Goal: Task Accomplishment & Management: Manage account settings

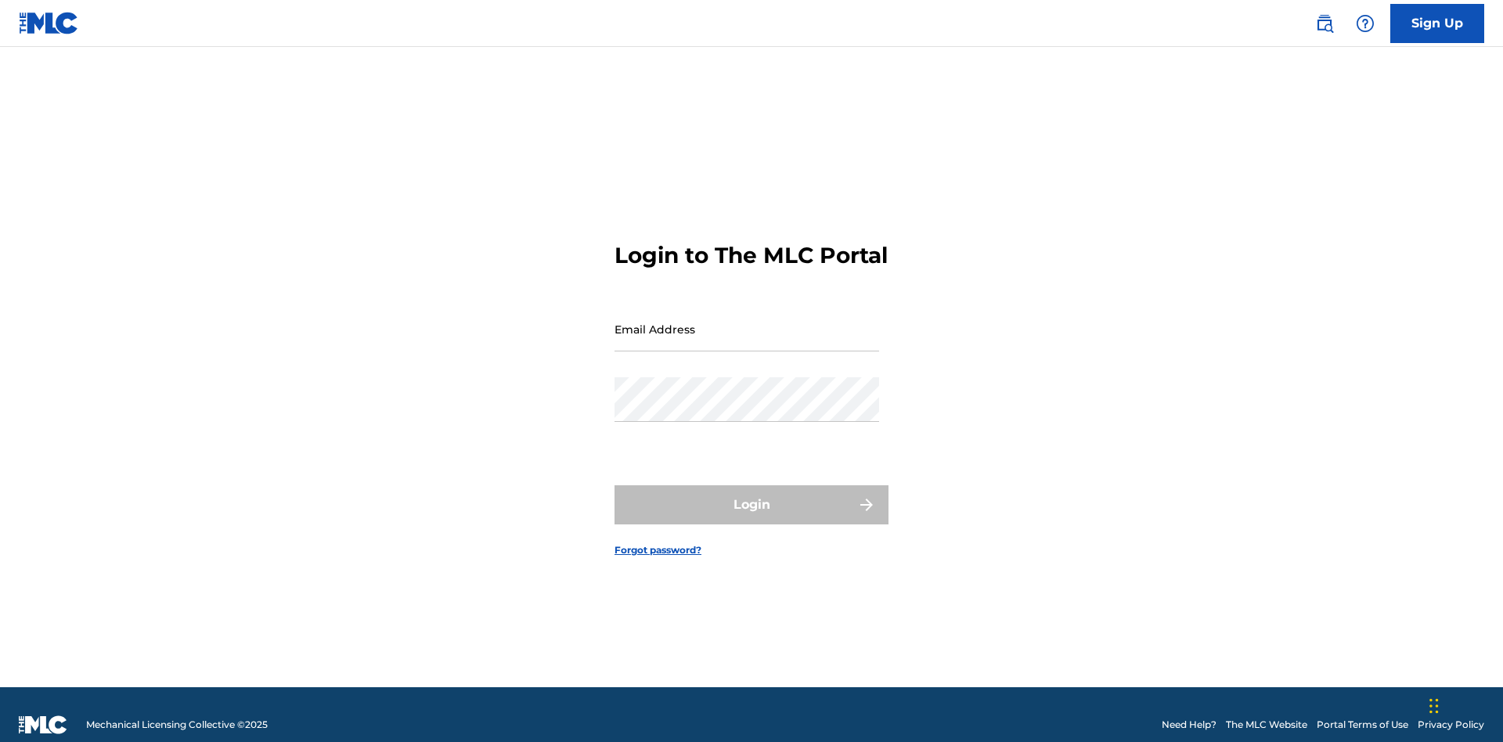
scroll to position [20, 0]
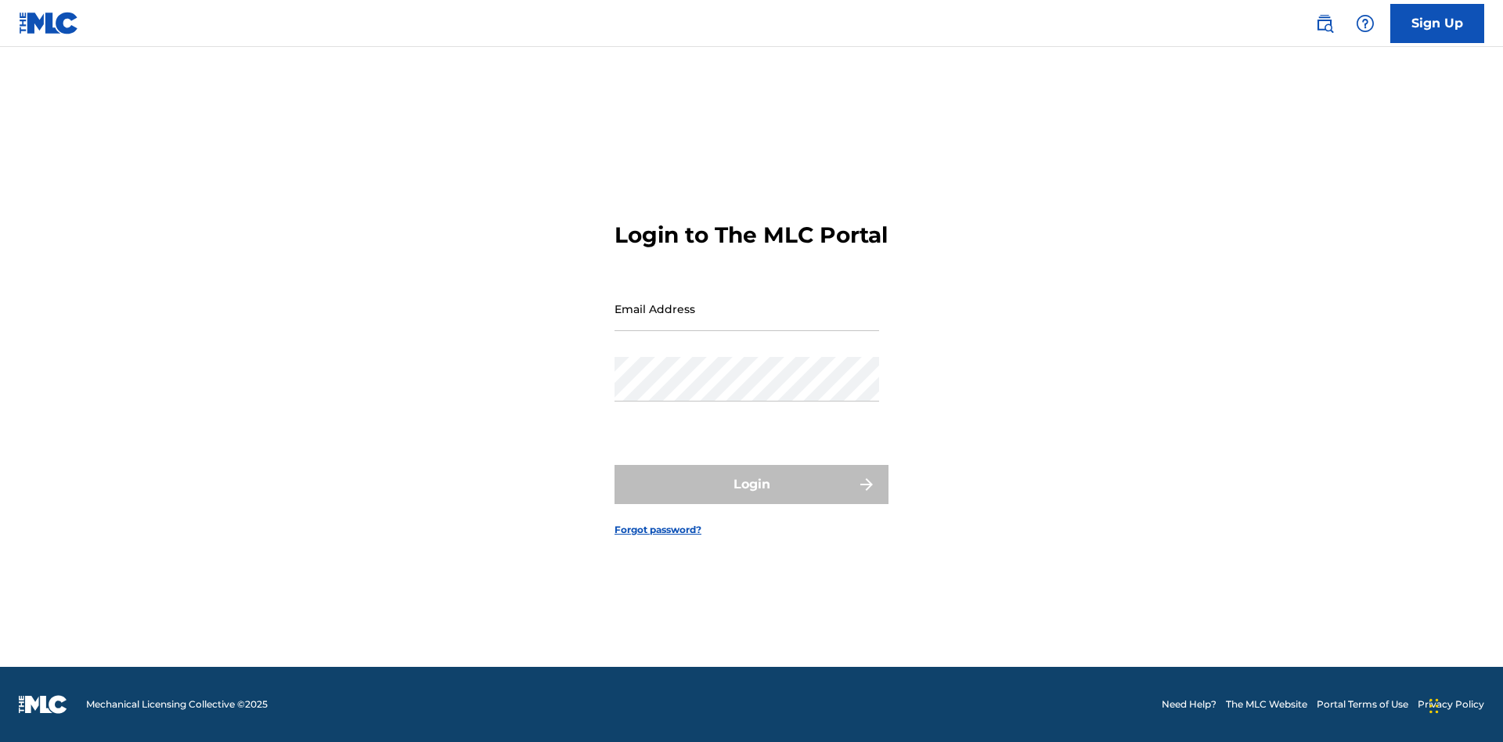
click at [747, 322] on input "Email Address" at bounding box center [746, 308] width 265 height 45
type input "[EMAIL_ADDRESS][DOMAIN_NAME]"
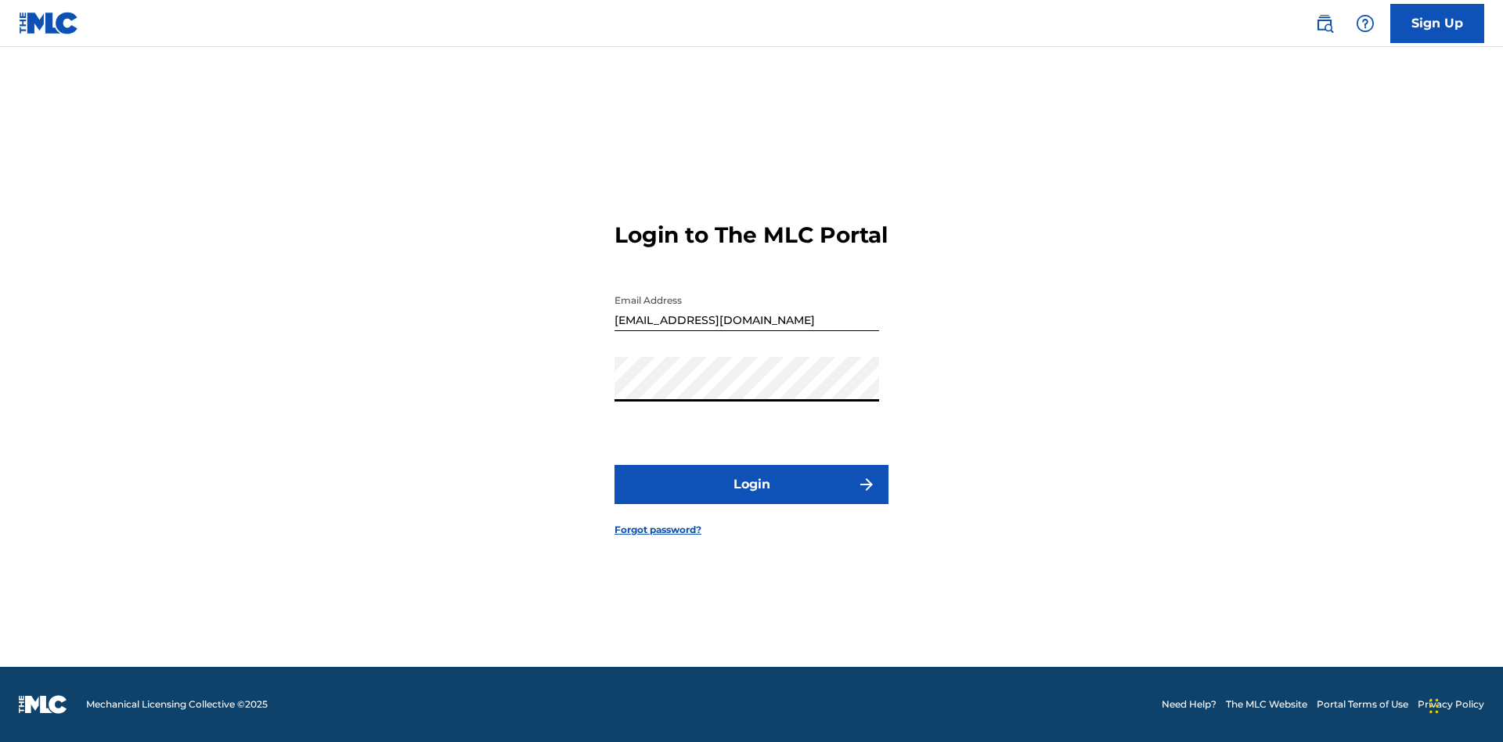
click at [751, 498] on button "Login" at bounding box center [751, 484] width 274 height 39
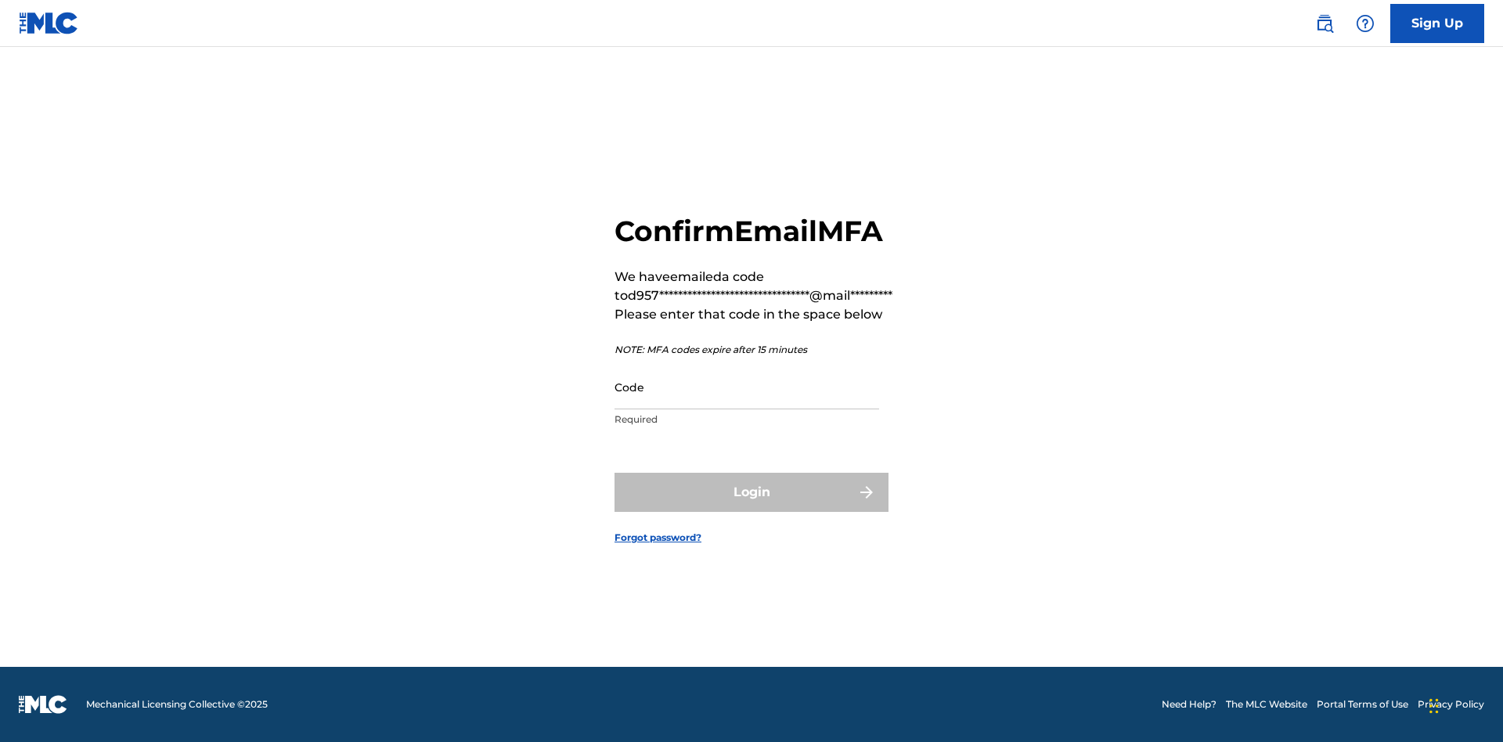
click at [747, 387] on input "Code" at bounding box center [746, 387] width 265 height 45
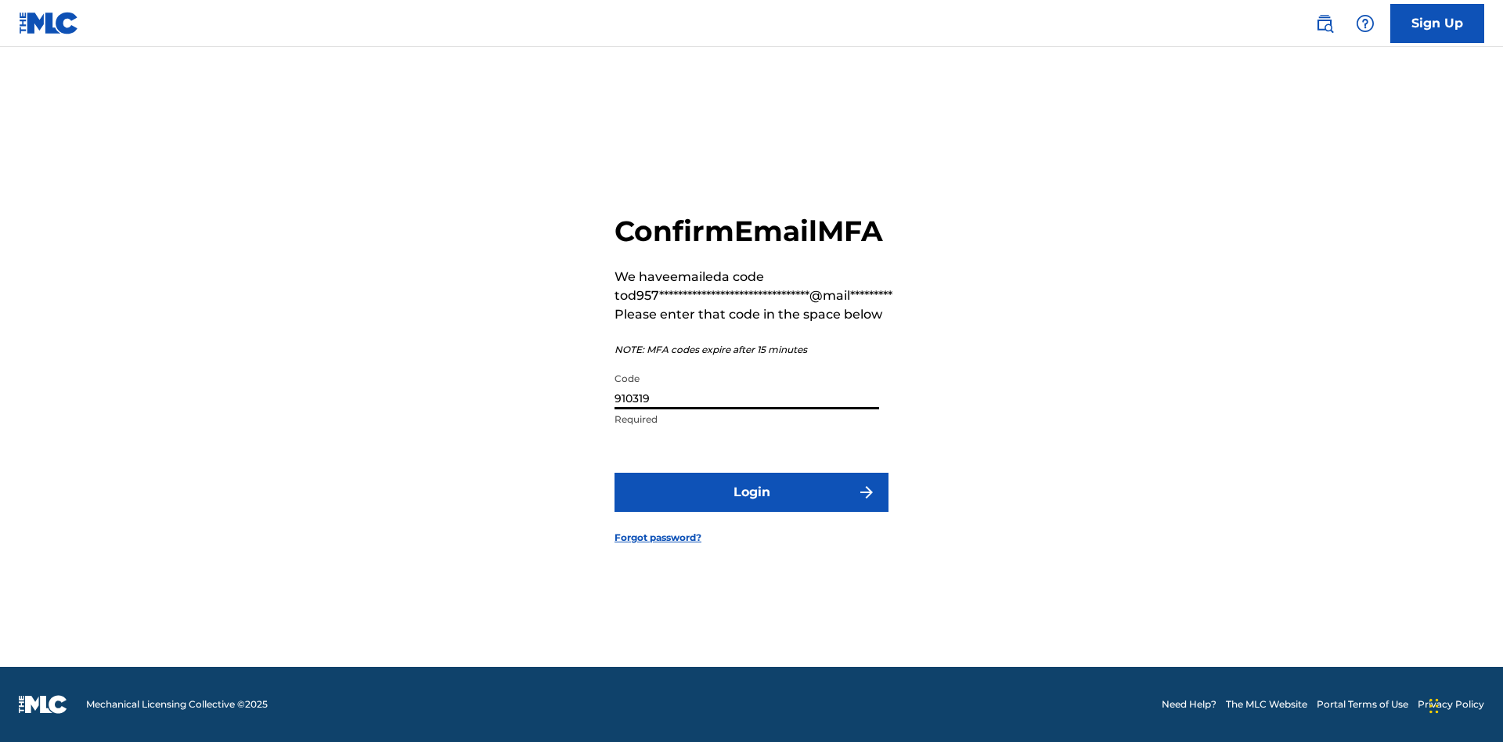
type input "910319"
click at [751, 492] on button "Login" at bounding box center [751, 492] width 274 height 39
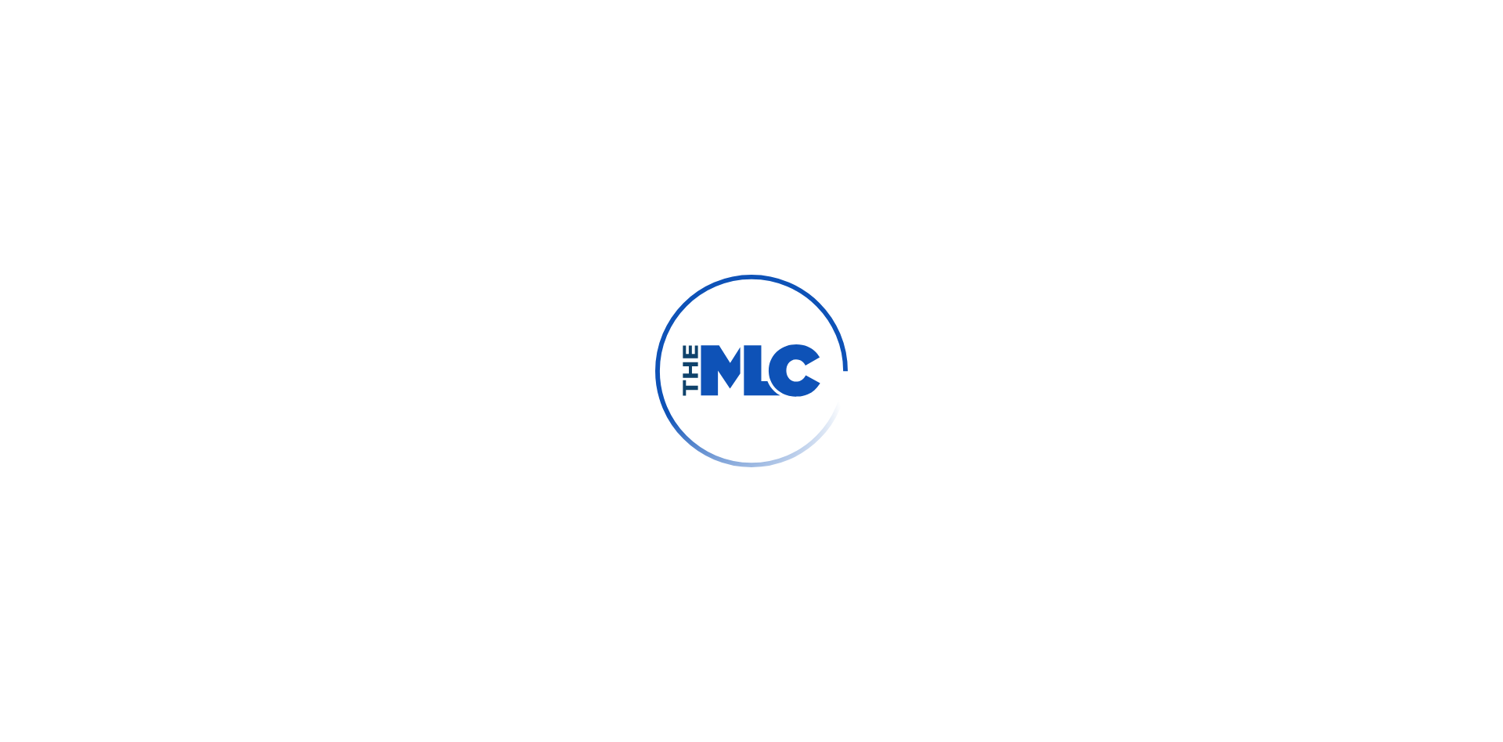
scroll to position [0, 0]
